Goal: Information Seeking & Learning: Learn about a topic

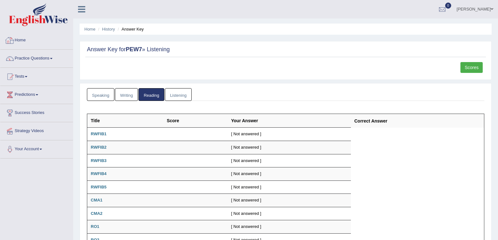
click at [43, 38] on link "Home" at bounding box center [36, 40] width 73 height 16
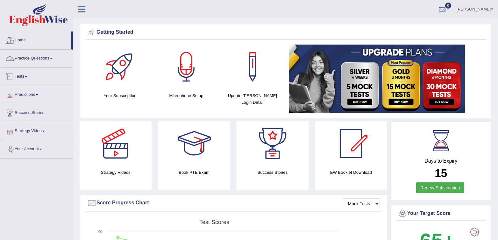
click at [21, 60] on link "Practice Questions" at bounding box center [36, 58] width 73 height 16
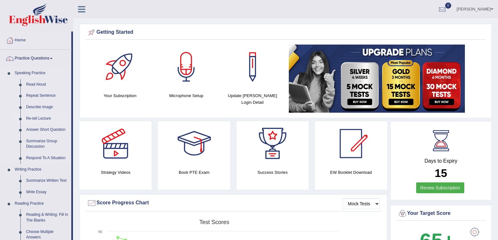
click at [32, 121] on link "Re-tell Lecture" at bounding box center [47, 118] width 48 height 11
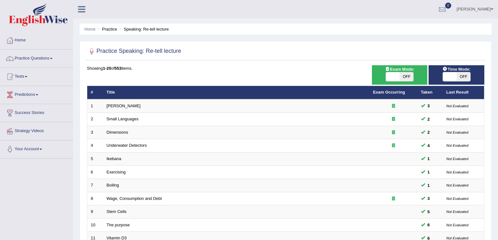
click at [412, 72] on div "ON OFF" at bounding box center [400, 77] width 28 height 10
click at [410, 74] on span "OFF" at bounding box center [407, 76] width 14 height 9
checkbox input "true"
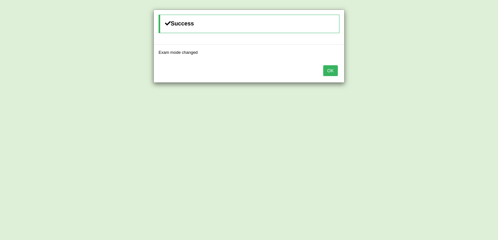
click at [331, 70] on button "OK" at bounding box center [330, 70] width 15 height 11
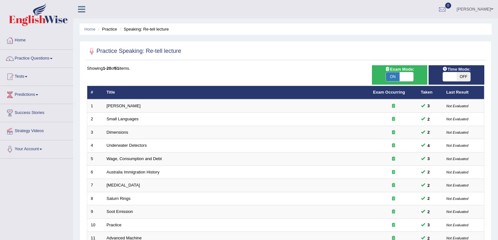
click at [459, 76] on span "OFF" at bounding box center [464, 76] width 14 height 9
checkbox input "true"
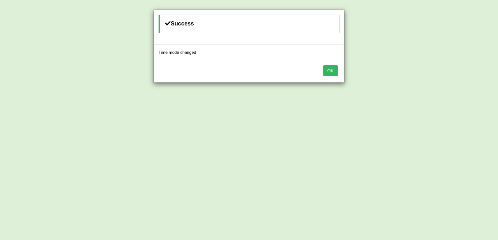
click at [333, 73] on button "OK" at bounding box center [330, 70] width 15 height 11
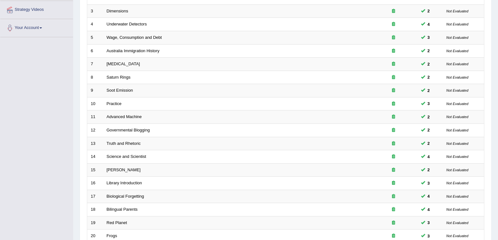
scroll to position [182, 0]
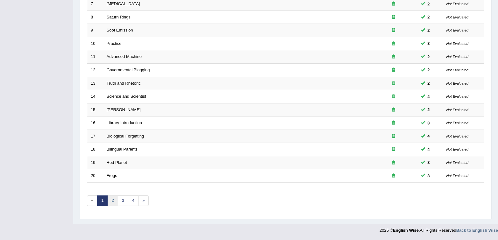
click at [111, 201] on link "2" at bounding box center [112, 201] width 11 height 11
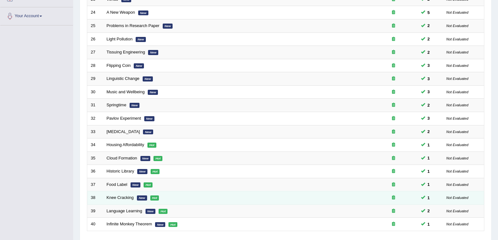
scroll to position [138, 0]
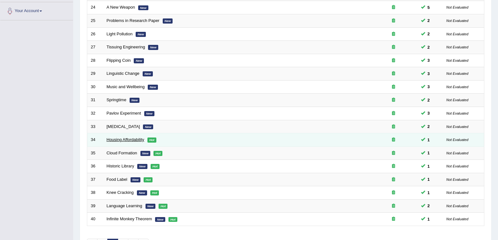
click at [117, 140] on link "Housing Affordability" at bounding box center [126, 139] width 38 height 5
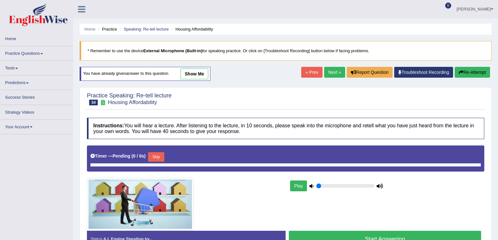
type input "0.65"
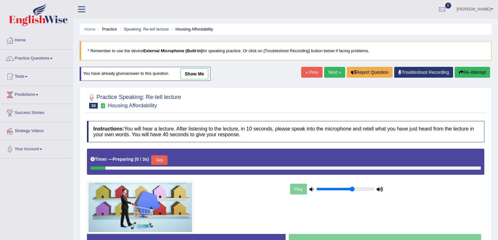
scroll to position [35, 0]
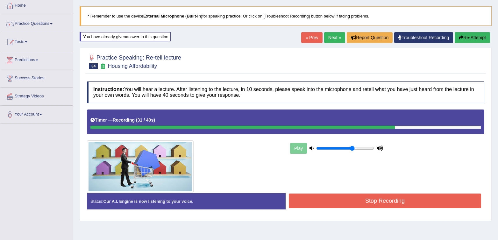
click at [355, 209] on div "Stop Recording" at bounding box center [385, 202] width 199 height 16
click at [354, 208] on button "Stop Recording" at bounding box center [385, 201] width 192 height 15
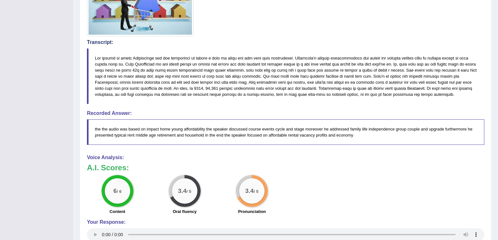
scroll to position [0, 0]
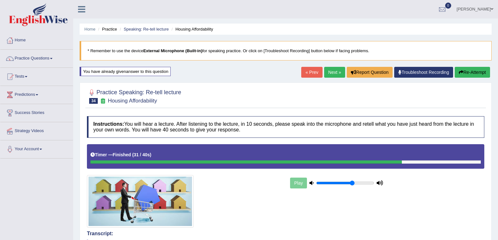
click at [466, 71] on button "Re-Attempt" at bounding box center [472, 72] width 35 height 11
click at [330, 73] on link "Next »" at bounding box center [334, 72] width 21 height 11
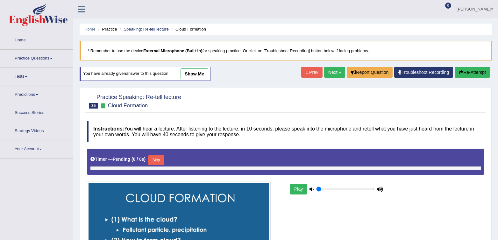
type input "0.65"
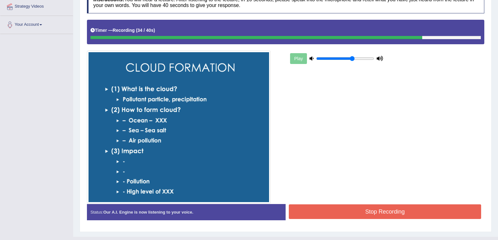
scroll to position [137, 0]
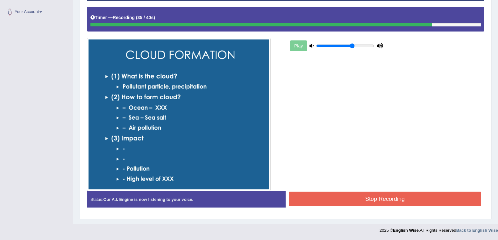
click at [428, 201] on button "Stop Recording" at bounding box center [385, 199] width 192 height 15
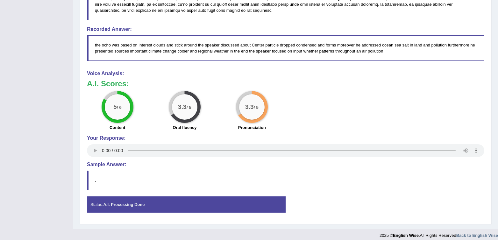
scroll to position [381, 0]
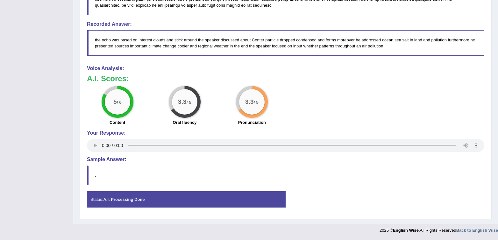
click at [439, 92] on div "5 / 6 Content 3.3 / 5 Oral fluency 3.3 / 5 Pronunciation" at bounding box center [286, 106] width 404 height 41
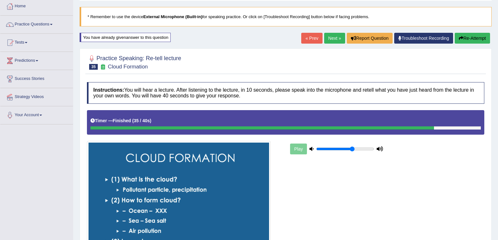
scroll to position [0, 0]
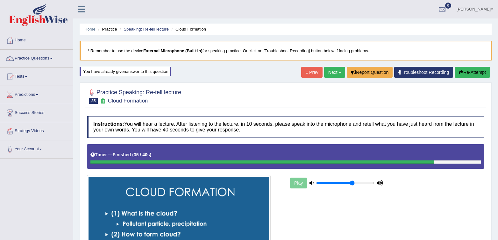
click at [463, 73] on button "Re-Attempt" at bounding box center [472, 72] width 35 height 11
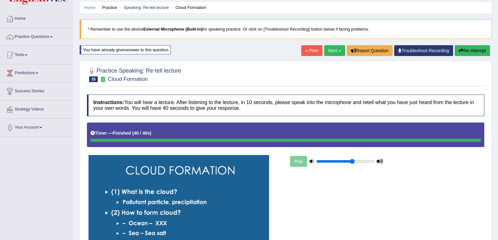
scroll to position [21, 0]
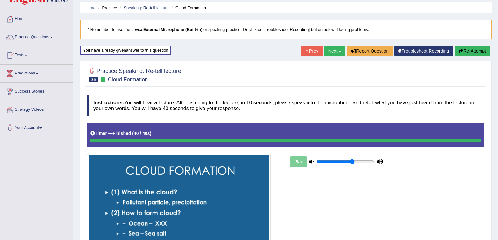
click at [335, 53] on link "Next »" at bounding box center [334, 51] width 21 height 11
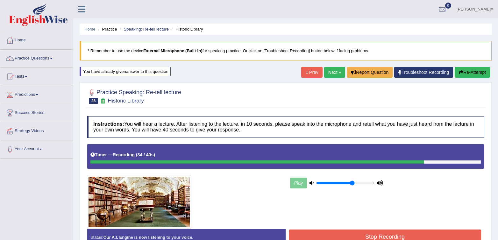
click at [386, 233] on button "Stop Recording" at bounding box center [385, 237] width 192 height 15
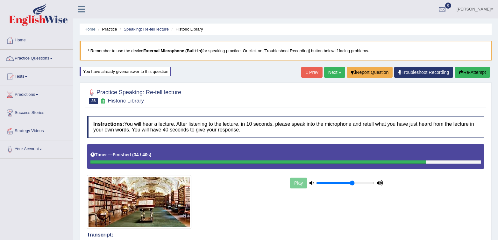
click at [326, 70] on link "Next »" at bounding box center [334, 72] width 21 height 11
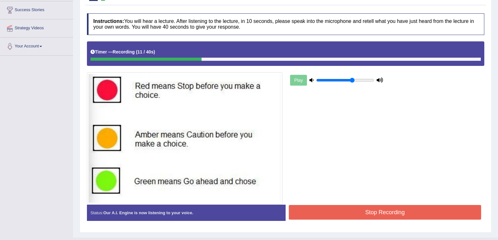
scroll to position [104, 0]
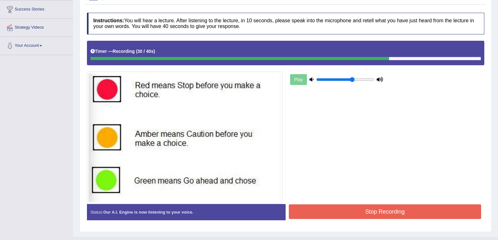
click at [384, 216] on button "Stop Recording" at bounding box center [385, 212] width 192 height 15
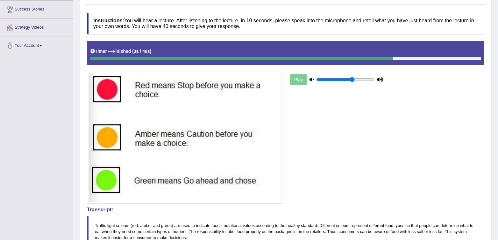
click at [333, 192] on div "Comparing text to speech..." at bounding box center [249, 120] width 498 height 240
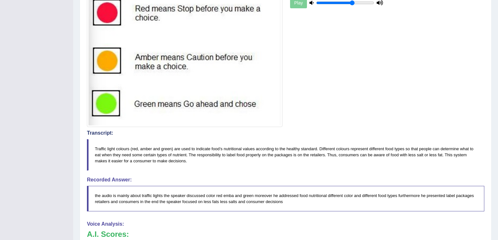
scroll to position [0, 0]
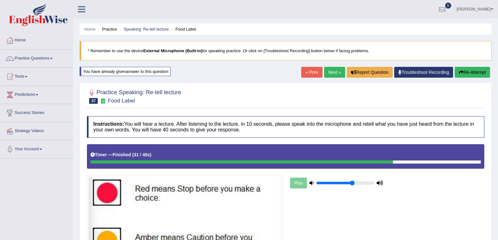
click at [476, 74] on button "Re-Attempt" at bounding box center [472, 72] width 35 height 11
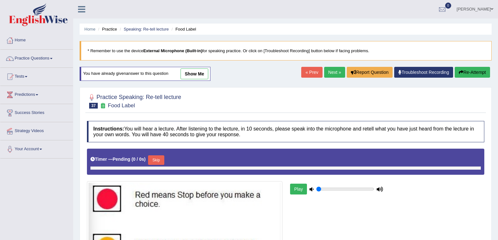
type input "0.65"
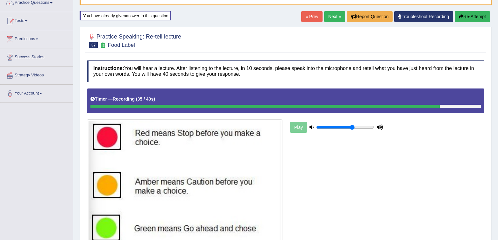
scroll to position [117, 0]
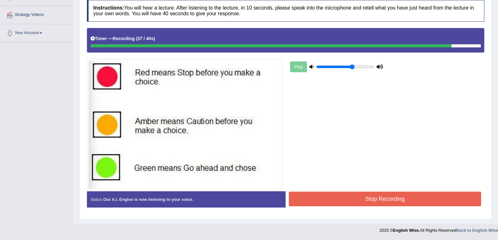
click at [369, 201] on button "Stop Recording" at bounding box center [385, 199] width 192 height 15
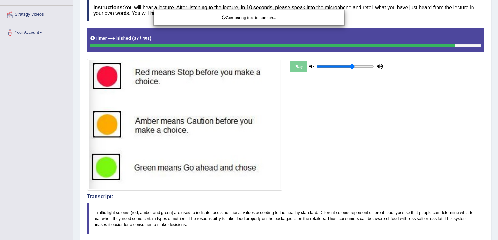
click at [308, 174] on div "Comparing text to speech..." at bounding box center [249, 120] width 498 height 240
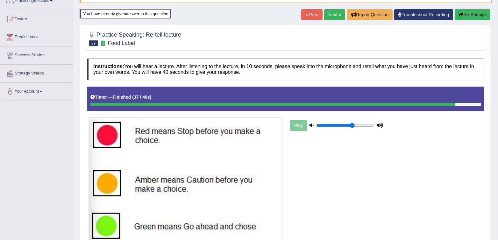
scroll to position [0, 0]
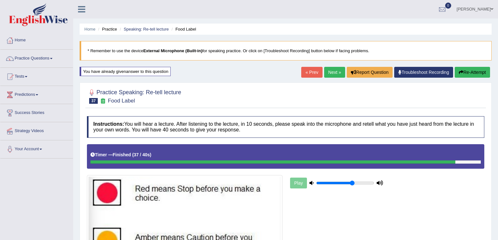
click at [331, 68] on link "Next »" at bounding box center [334, 72] width 21 height 11
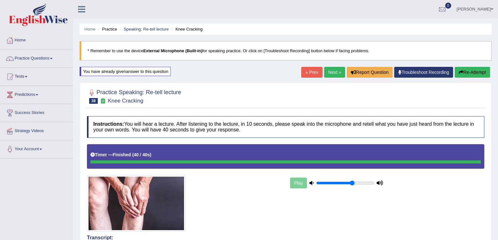
click at [465, 76] on button "Re-Attempt" at bounding box center [472, 72] width 35 height 11
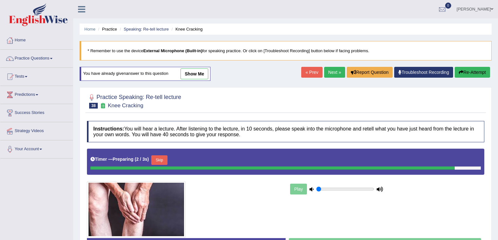
click at [318, 189] on input "range" at bounding box center [345, 189] width 58 height 5
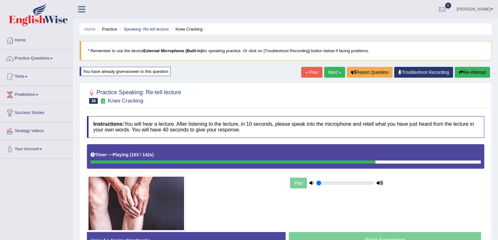
drag, startPoint x: 410, startPoint y: 181, endPoint x: 495, endPoint y: 98, distance: 118.5
click at [436, 155] on div "Instructions: You will hear a lecture. After listening to the lecture, in 10 se…" at bounding box center [285, 185] width 401 height 144
type input "0.7"
click at [354, 184] on input "range" at bounding box center [345, 183] width 58 height 5
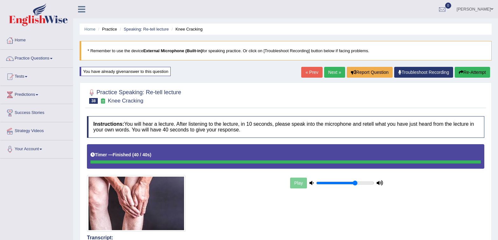
click at [329, 74] on link "Next »" at bounding box center [334, 72] width 21 height 11
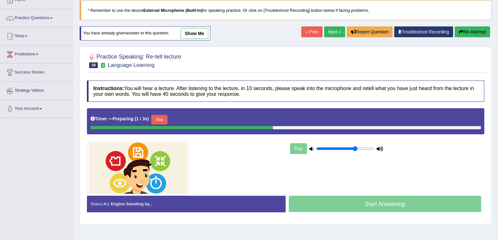
scroll to position [41, 0]
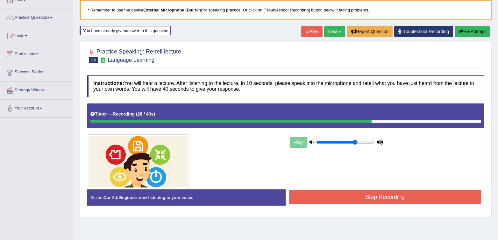
click at [378, 200] on button "Stop Recording" at bounding box center [385, 197] width 192 height 15
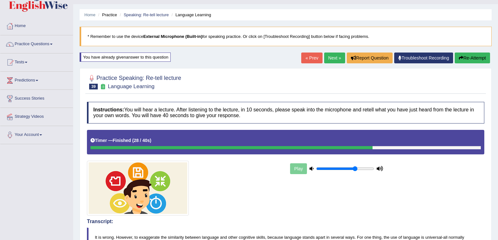
scroll to position [13, 0]
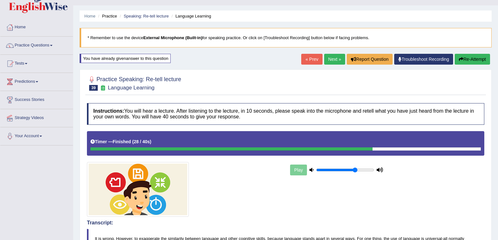
click at [479, 62] on button "Re-Attempt" at bounding box center [472, 59] width 35 height 11
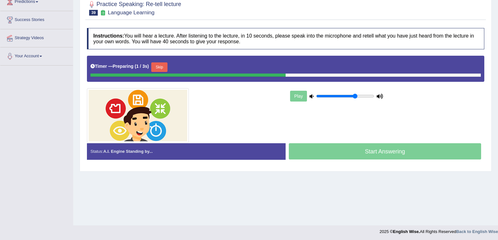
scroll to position [94, 0]
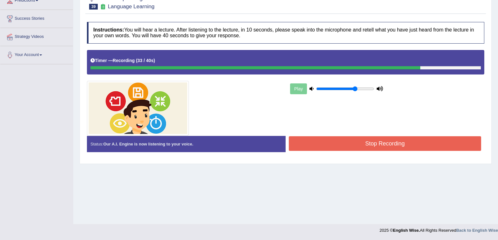
click at [390, 148] on button "Stop Recording" at bounding box center [385, 143] width 192 height 15
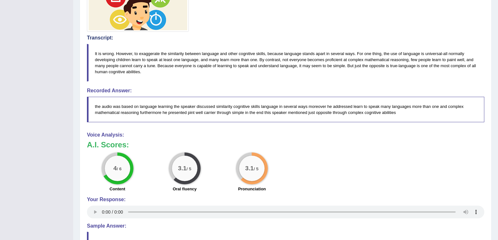
scroll to position [0, 0]
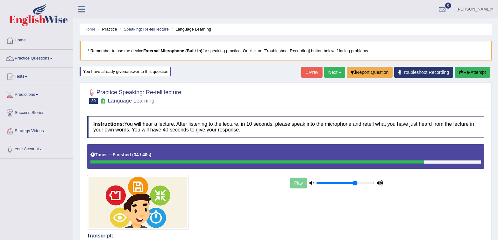
click at [329, 70] on link "Next »" at bounding box center [334, 72] width 21 height 11
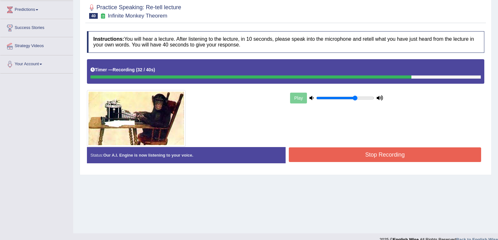
scroll to position [94, 0]
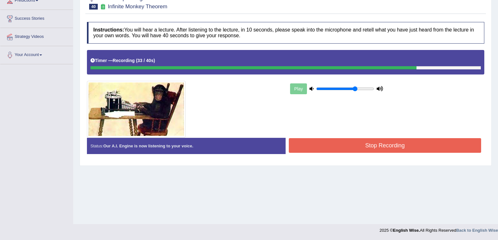
click at [368, 149] on button "Stop Recording" at bounding box center [385, 145] width 192 height 15
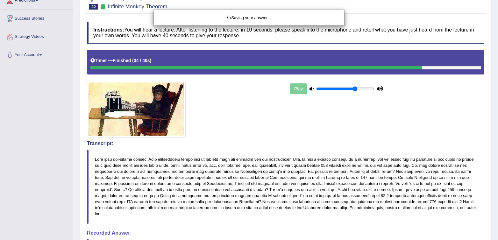
click at [282, 140] on div "Saving your answer..." at bounding box center [249, 120] width 498 height 240
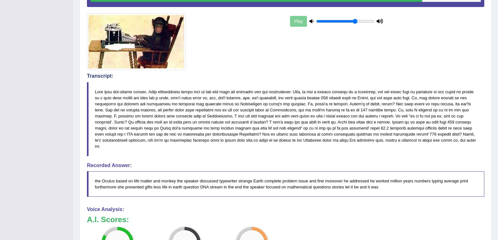
scroll to position [0, 0]
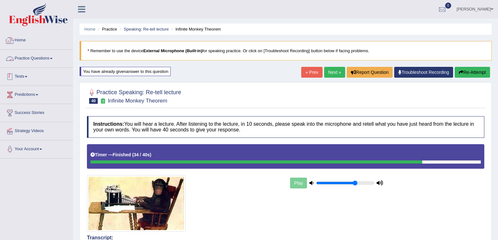
click at [28, 80] on link "Tests" at bounding box center [36, 76] width 73 height 16
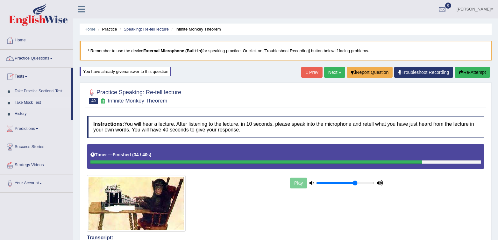
click at [25, 107] on link "Take Mock Test" at bounding box center [42, 102] width 60 height 11
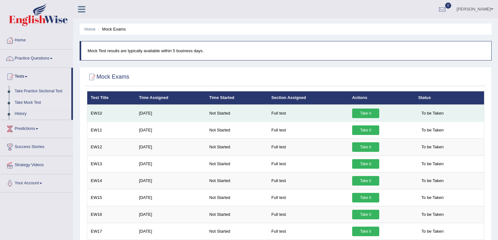
click at [358, 113] on link "Take it" at bounding box center [365, 114] width 27 height 10
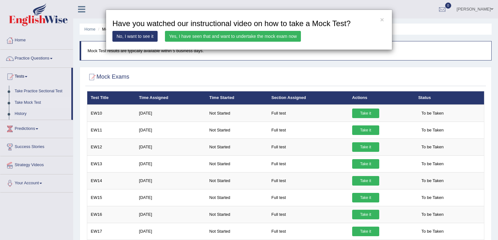
click at [237, 35] on link "Yes, I have seen that and want to undertake the mock exam now" at bounding box center [233, 36] width 136 height 11
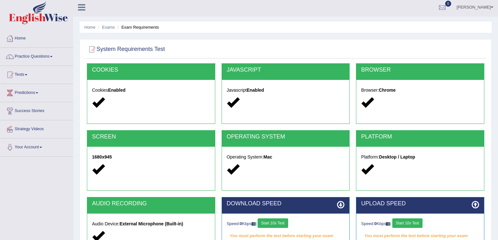
click at [278, 223] on button "Start 10s Test" at bounding box center [273, 224] width 30 height 10
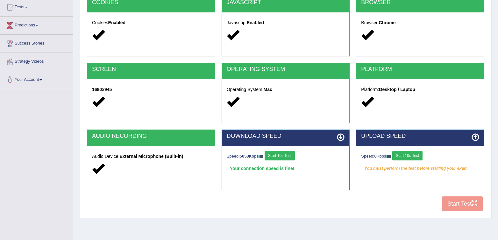
scroll to position [94, 0]
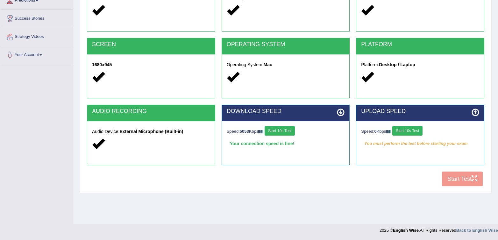
click at [421, 134] on button "Start 10s Test" at bounding box center [408, 131] width 30 height 10
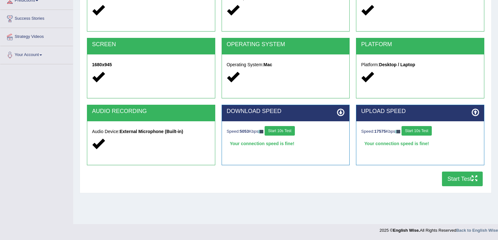
click at [466, 180] on button "Start Test" at bounding box center [462, 179] width 41 height 15
